Goal: Understand process/instructions: Learn how to perform a task or action

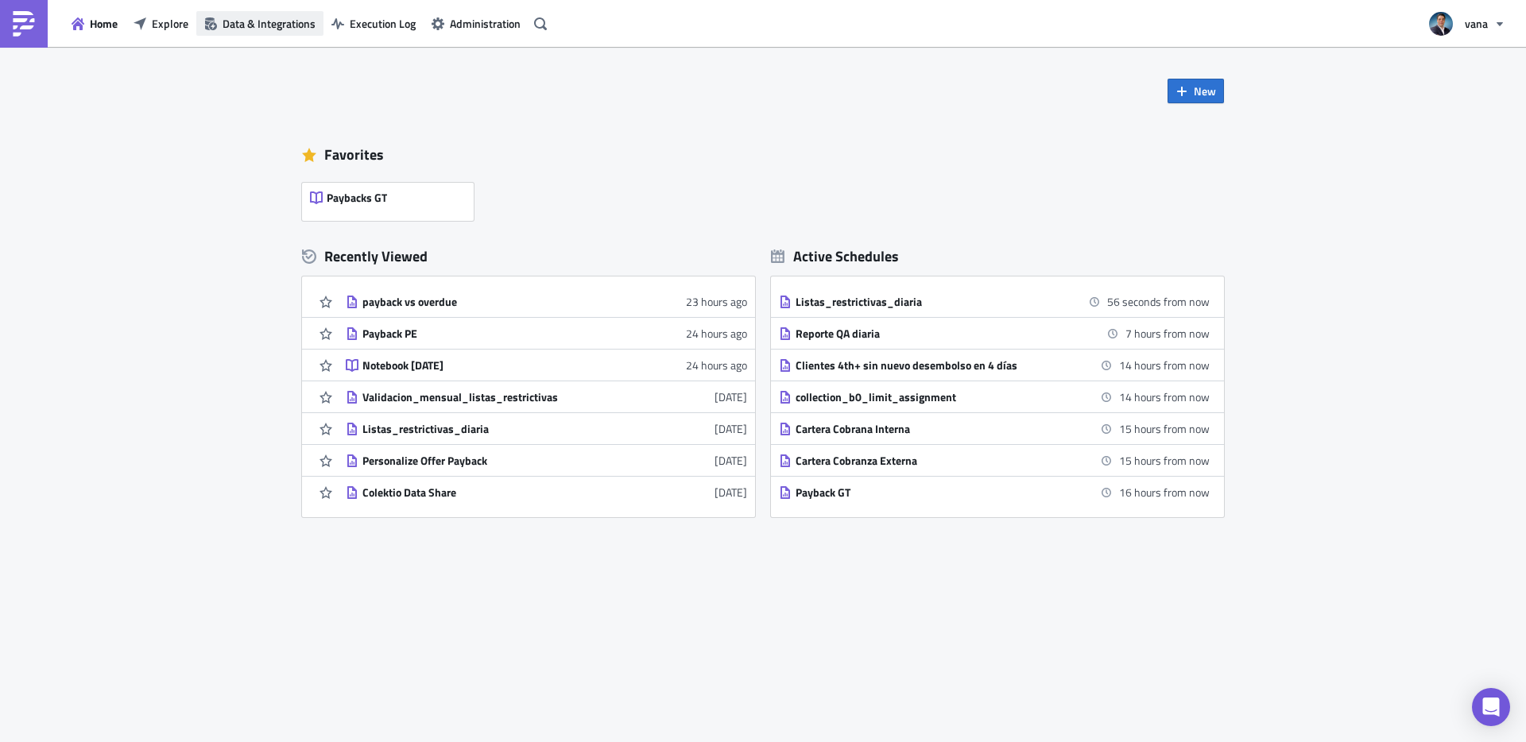
click at [248, 26] on span "Data & Integrations" at bounding box center [269, 23] width 93 height 17
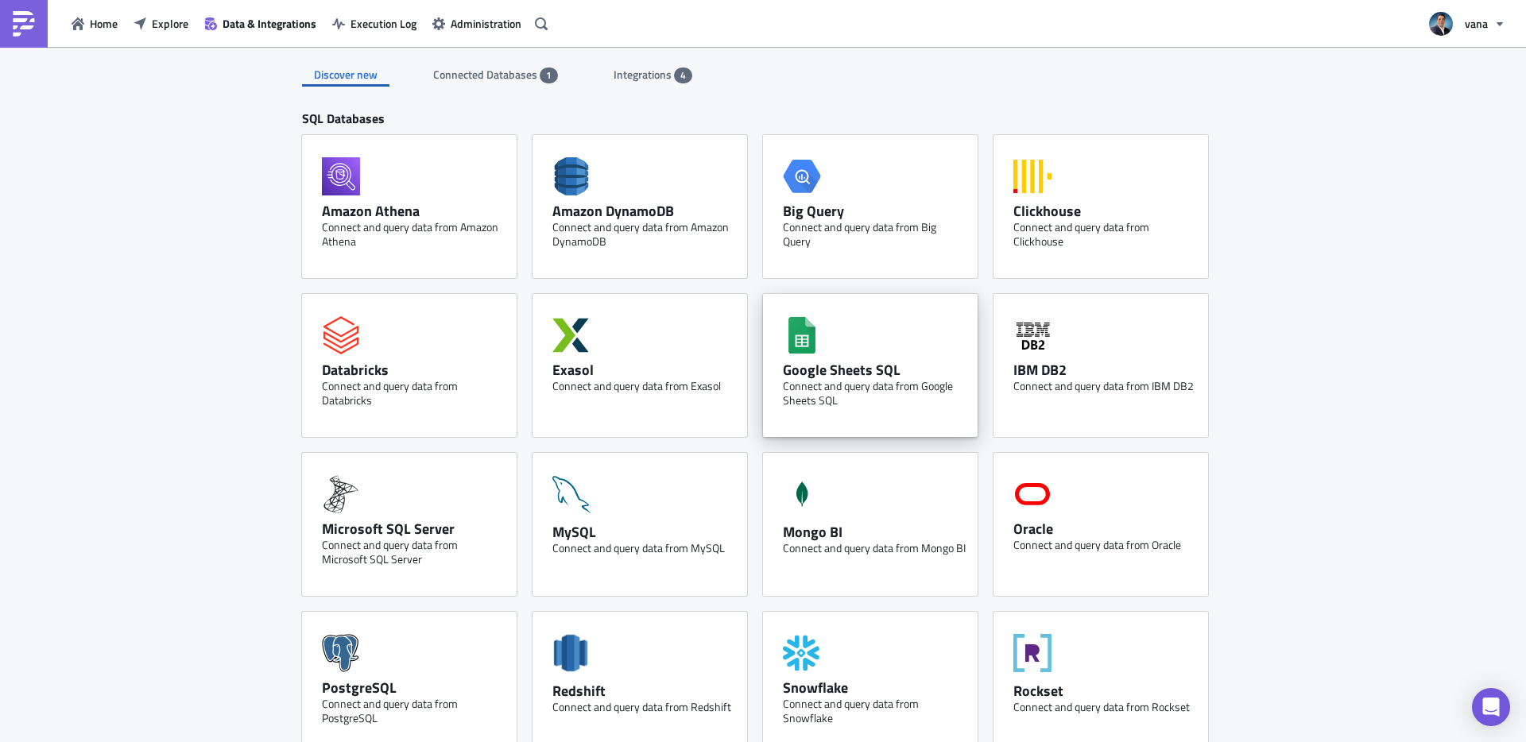
click at [874, 374] on div "Google Sheets SQL" at bounding box center [874, 370] width 183 height 18
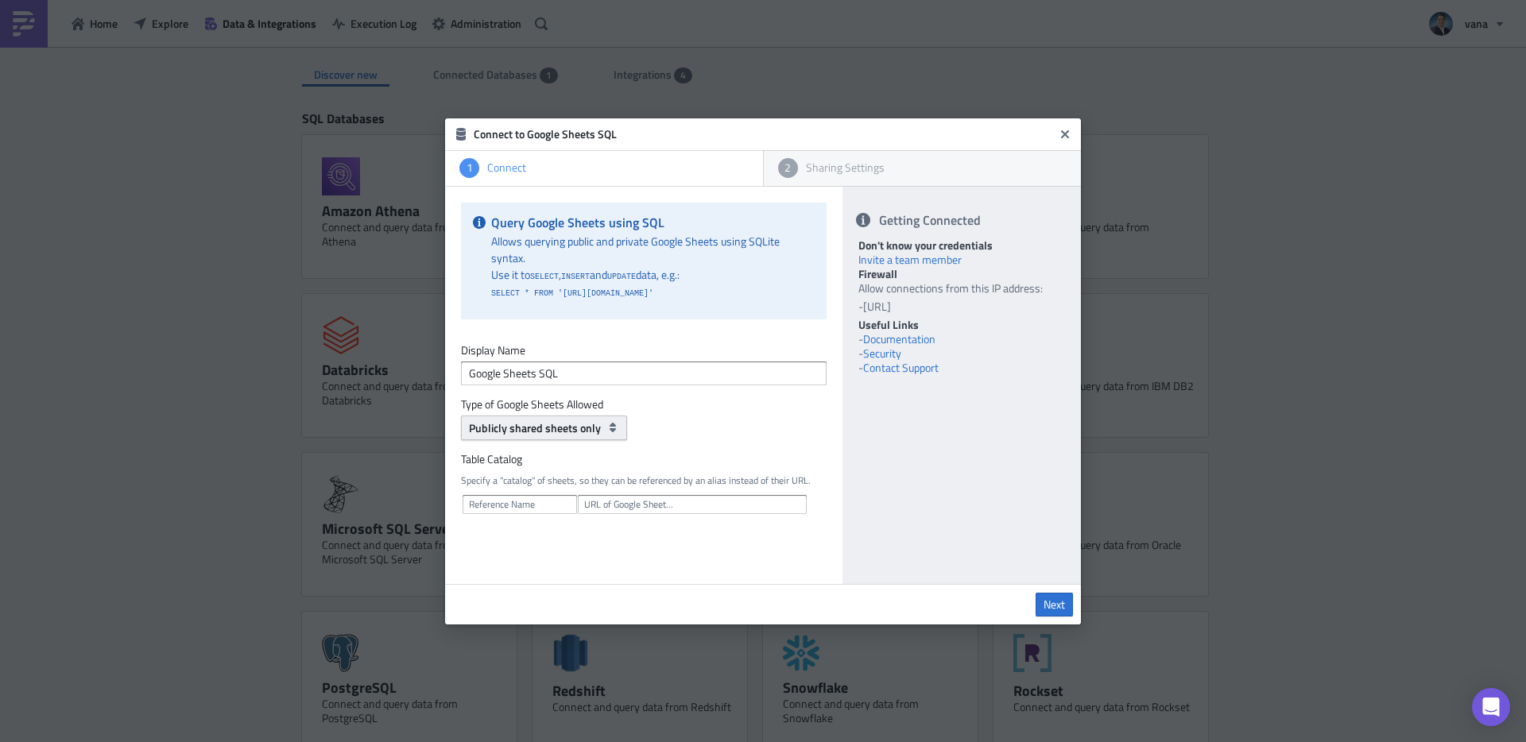
click at [575, 432] on span "Publicly shared sheets only" at bounding box center [535, 428] width 132 height 17
click at [573, 482] on div "Public and privately shared sheets" at bounding box center [550, 480] width 160 height 16
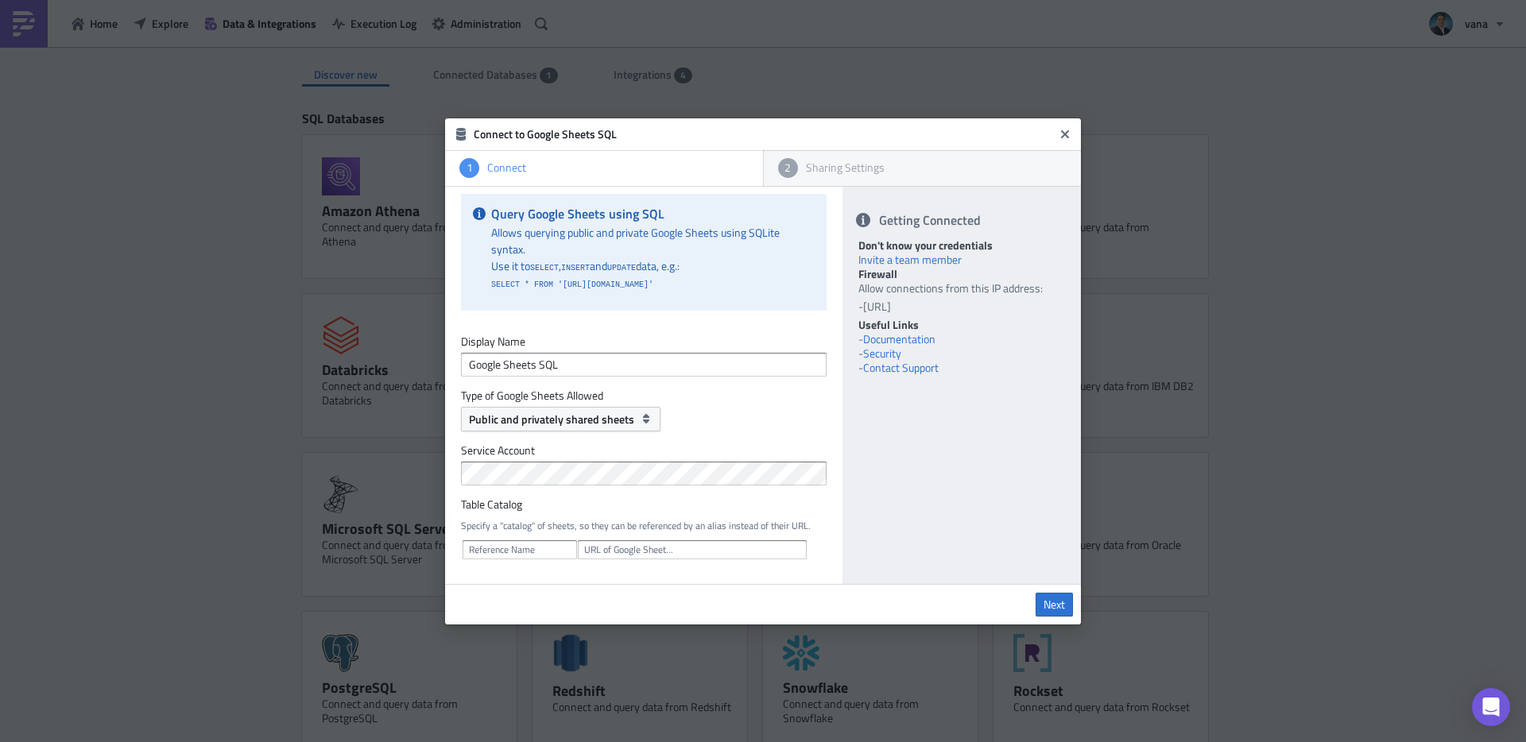
scroll to position [50, 0]
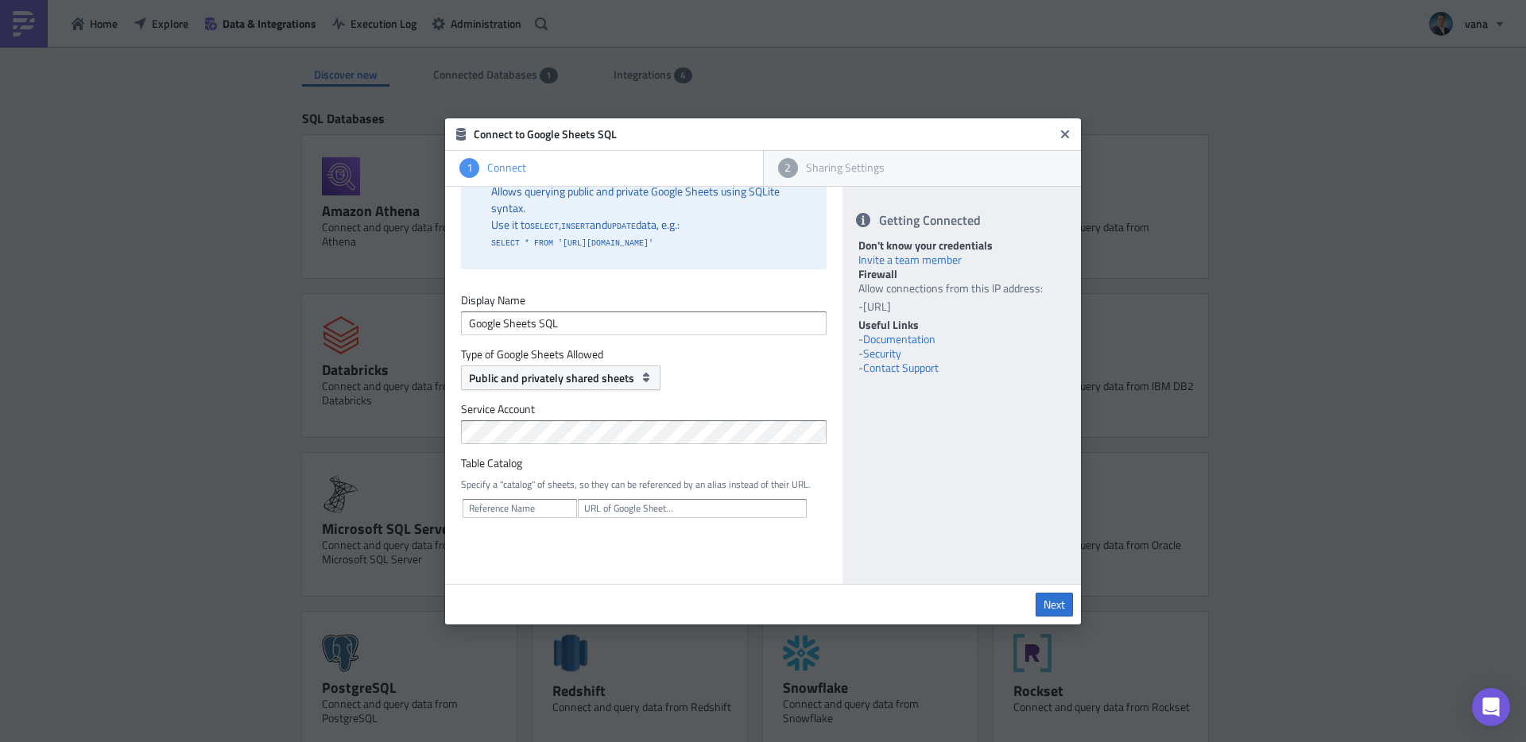
click at [564, 475] on div "Specify a "catalog" of sheets, so they can be referenced by an alias instead of…" at bounding box center [644, 511] width 366 height 74
click at [917, 338] on link "Documentation" at bounding box center [899, 339] width 72 height 17
